Goal: Information Seeking & Learning: Learn about a topic

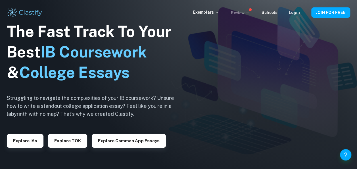
click at [247, 13] on p "Review" at bounding box center [240, 13] width 19 height 6
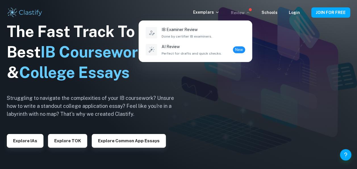
click at [247, 13] on div at bounding box center [178, 84] width 357 height 169
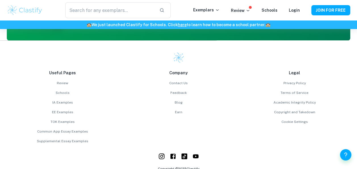
scroll to position [1461, 0]
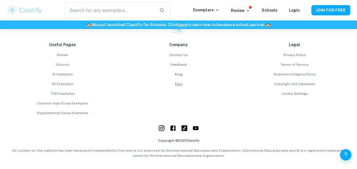
click at [180, 82] on link "Earn" at bounding box center [178, 83] width 111 height 5
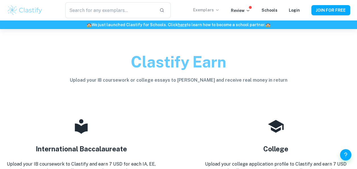
click at [207, 10] on p "Exemplars" at bounding box center [206, 10] width 26 height 6
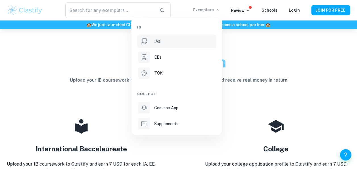
click at [167, 40] on div "IAs" at bounding box center [184, 41] width 61 height 6
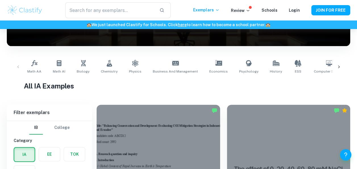
scroll to position [85, 0]
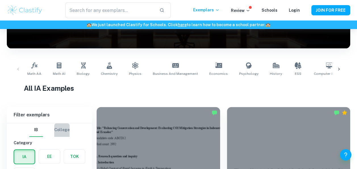
click at [63, 126] on button "College" at bounding box center [61, 130] width 15 height 14
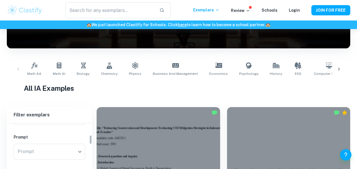
scroll to position [36, 0]
click at [79, 154] on icon "Open" at bounding box center [79, 152] width 7 height 7
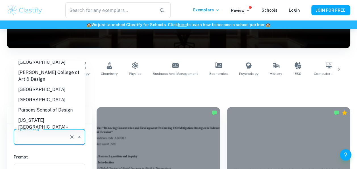
scroll to position [2338, 0]
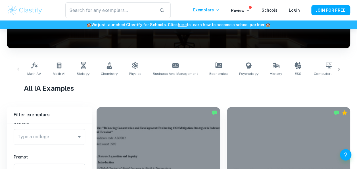
click at [116, 94] on div "All IA Examples" at bounding box center [178, 89] width 309 height 13
